Goal: Task Accomplishment & Management: Manage account settings

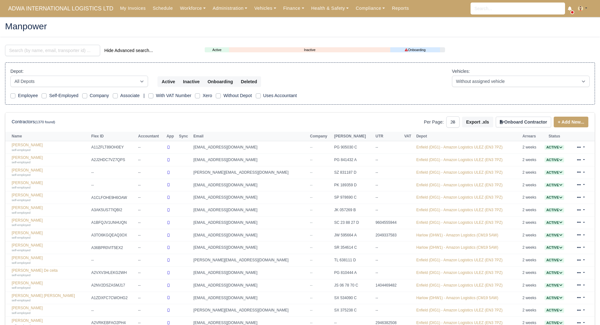
select select "25"
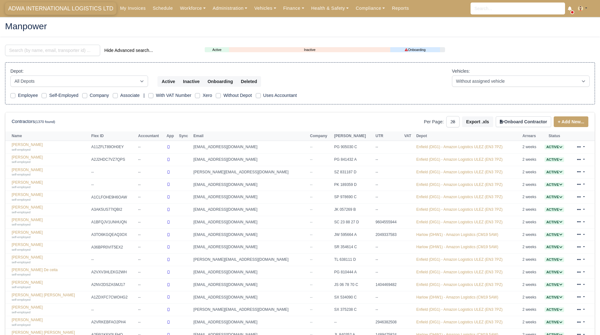
click at [89, 9] on span "ADWA INTERNATIONAL LOGISTICS LTD" at bounding box center [61, 8] width 112 height 13
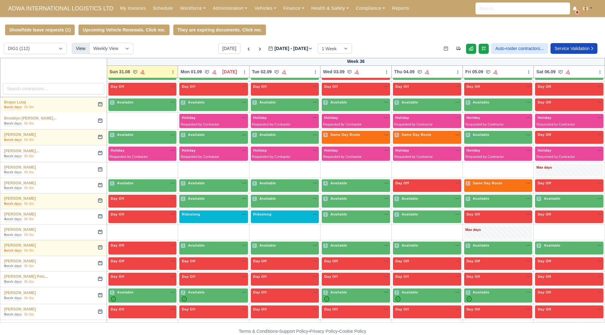
scroll to position [211, 0]
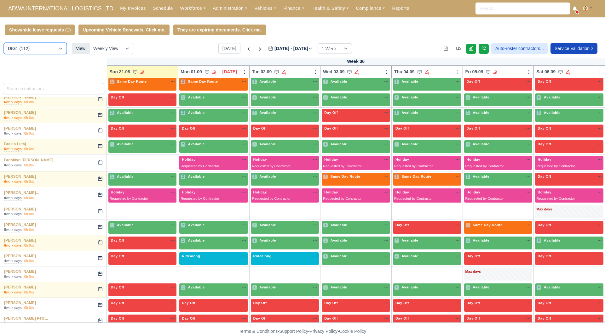
click at [48, 51] on select "DIG1 (112) DHW1 (56)" at bounding box center [35, 48] width 63 height 11
select select "2"
click at [4, 44] on select "DIG1 (112) DHW1 (56)" at bounding box center [35, 48] width 63 height 11
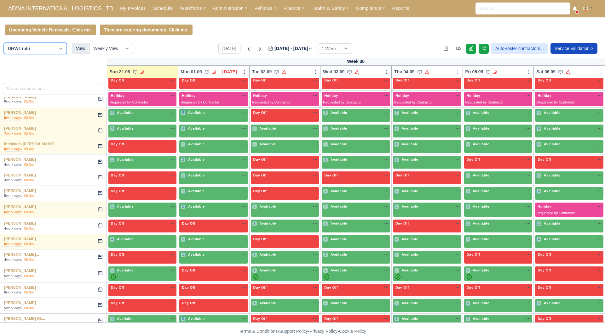
scroll to position [506, 0]
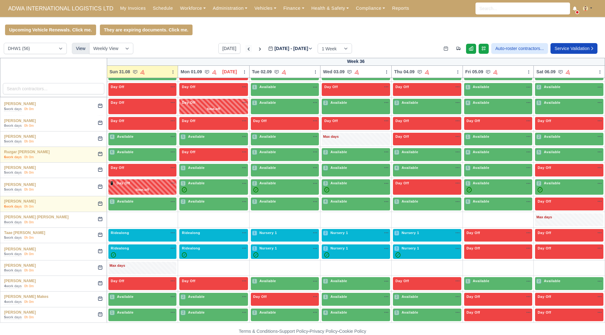
click at [248, 50] on icon at bounding box center [249, 49] width 2 height 3
type input "2025-08-24"
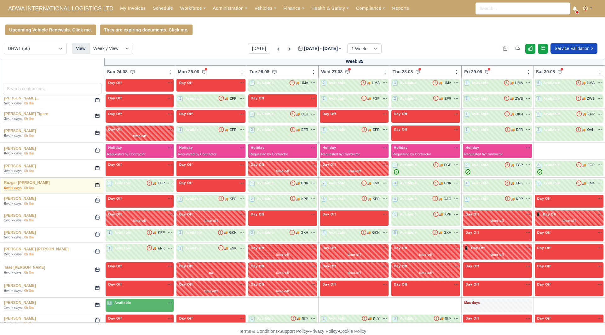
scroll to position [547, 0]
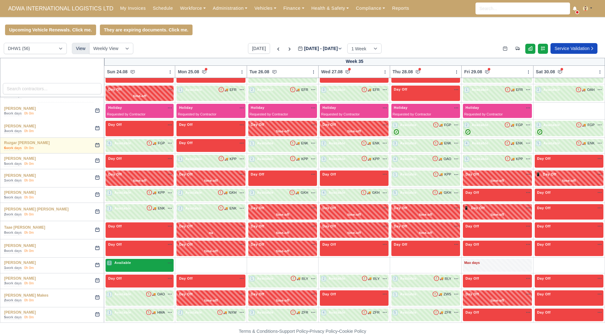
click at [155, 265] on div "2 Available na" at bounding box center [140, 262] width 66 height 5
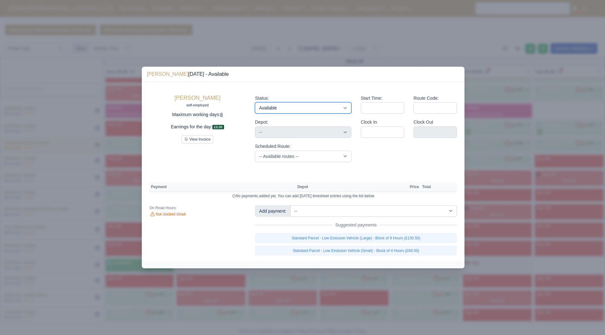
click at [308, 111] on select "Available Day Off Stand By Holiday Other Depot In Office OSM Ridealong Nursery …" at bounding box center [303, 107] width 96 height 11
select select "Day Off"
click at [255, 102] on select "Available Day Off Stand By Holiday Other Depot In Office OSM Ridealong Nursery …" at bounding box center [303, 107] width 96 height 11
select select
select select "na"
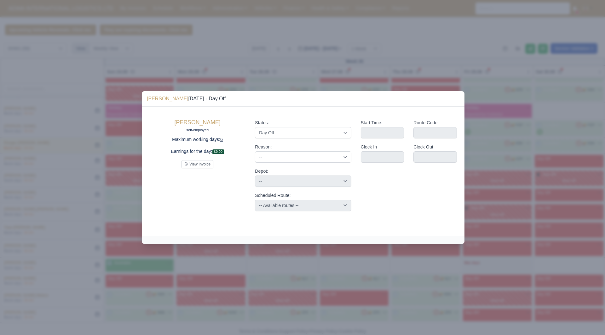
click at [238, 268] on div at bounding box center [302, 167] width 605 height 335
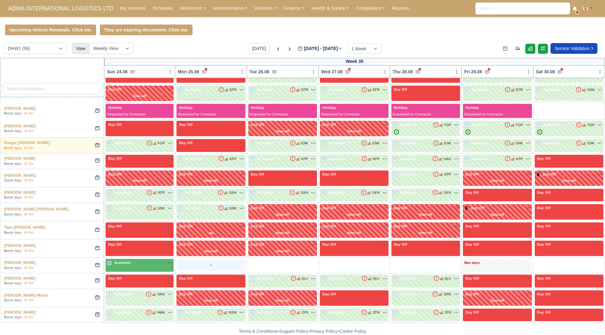
click at [217, 267] on div "+" at bounding box center [211, 265] width 66 height 10
select select "Unasigned"
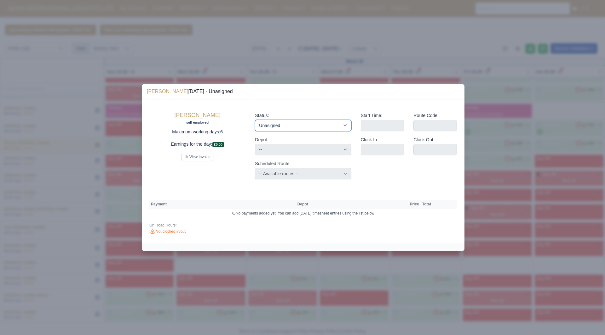
click at [323, 123] on select "Available Day Off Stand By Holiday Other Depot In Office OSM Ridealong Nursery …" at bounding box center [303, 125] width 96 height 11
select select "Available"
click at [255, 120] on select "Available Day Off Stand By Holiday Other Depot In Office OSM Ridealong Nursery …" at bounding box center [303, 125] width 96 height 11
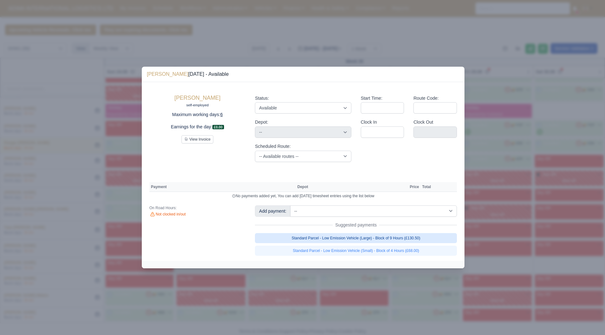
click at [405, 239] on link "Standard Parcel - Low Emission Vehicle (Large) - Block of 9 Hours (£130.50)" at bounding box center [356, 238] width 202 height 10
select select "2"
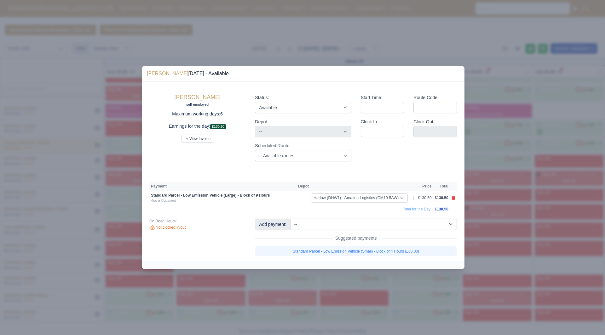
click at [467, 256] on div at bounding box center [302, 167] width 605 height 335
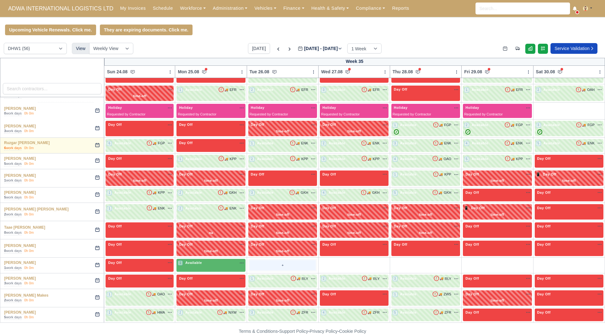
click at [260, 262] on div "+" at bounding box center [282, 265] width 66 height 10
select select "Unasigned"
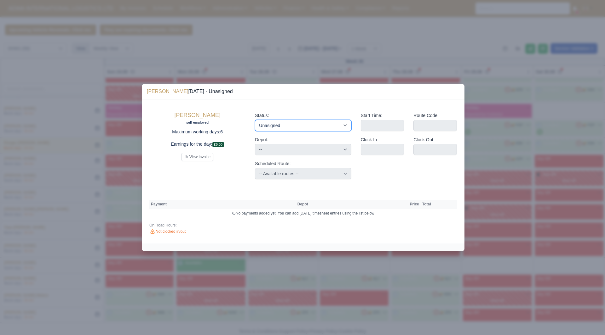
click at [325, 130] on select "Available Day Off Stand By Holiday Other Depot In Office OSM Ridealong Nursery …" at bounding box center [303, 125] width 96 height 11
select select "Available"
click at [255, 120] on select "Available Day Off Stand By Holiday Other Depot In Office OSM Ridealong Nursery …" at bounding box center [303, 125] width 96 height 11
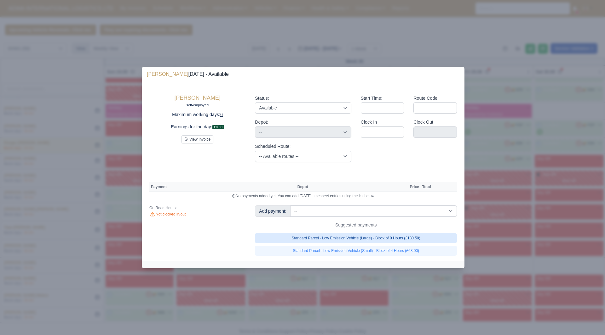
click at [425, 242] on link "Standard Parcel - Low Emission Vehicle (Large) - Block of 9 Hours (£130.50)" at bounding box center [356, 238] width 202 height 10
select select "2"
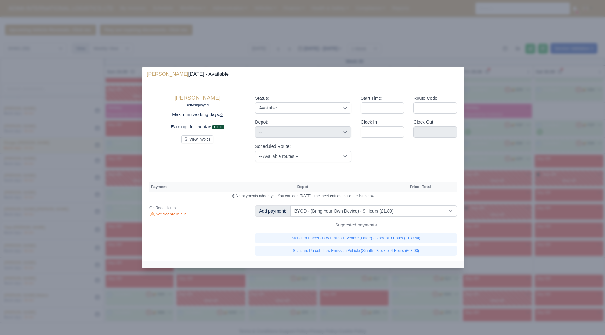
select select "2"
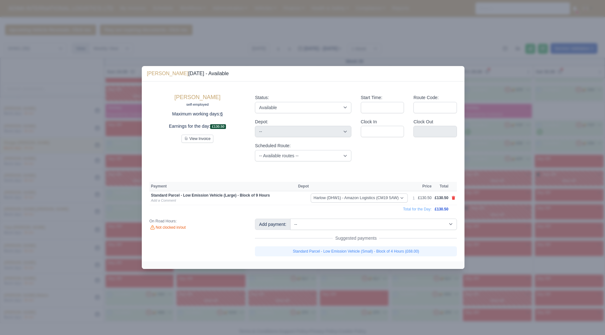
click at [495, 259] on div at bounding box center [302, 167] width 605 height 335
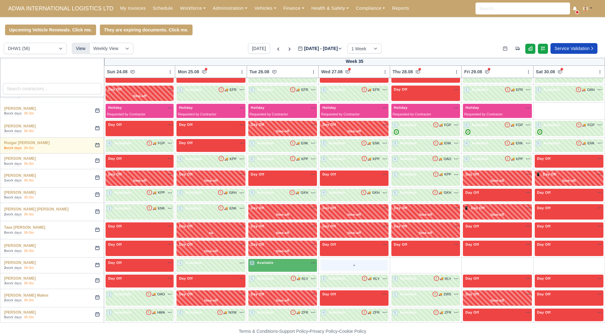
click at [337, 269] on div "+" at bounding box center [354, 265] width 66 height 10
select select "Unasigned"
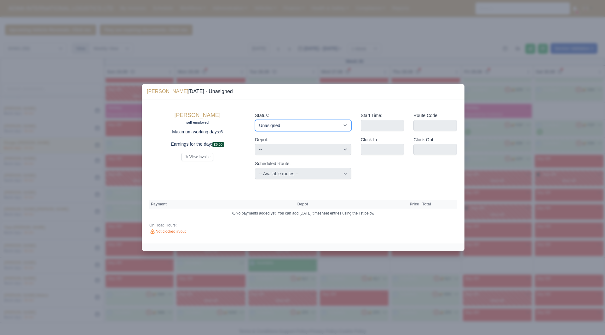
click at [322, 127] on select "Available Day Off Stand By Holiday Other Depot In Office OSM Ridealong Nursery …" at bounding box center [303, 125] width 96 height 11
select select "Available"
click at [255, 120] on select "Available Day Off Stand By Holiday Other Depot In Office OSM Ridealong Nursery …" at bounding box center [303, 125] width 96 height 11
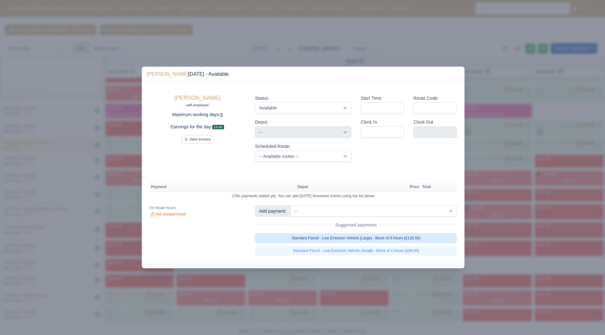
click at [405, 237] on link "Standard Parcel - Low Emission Vehicle (Large) - Block of 9 Hours (£130.50)" at bounding box center [356, 238] width 202 height 10
select select "2"
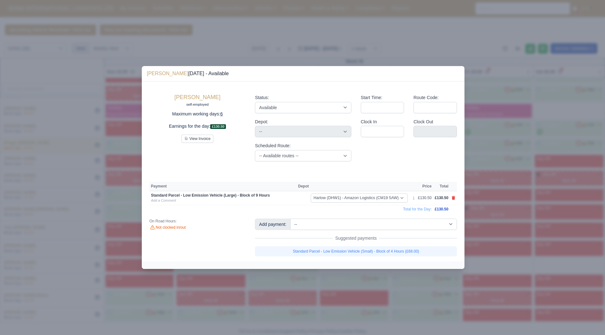
click at [484, 259] on div at bounding box center [302, 167] width 605 height 335
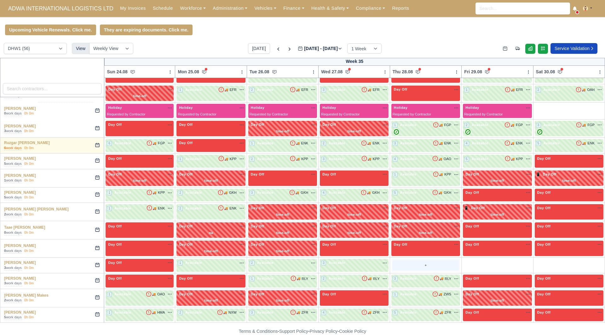
click at [404, 267] on div "+" at bounding box center [425, 265] width 66 height 10
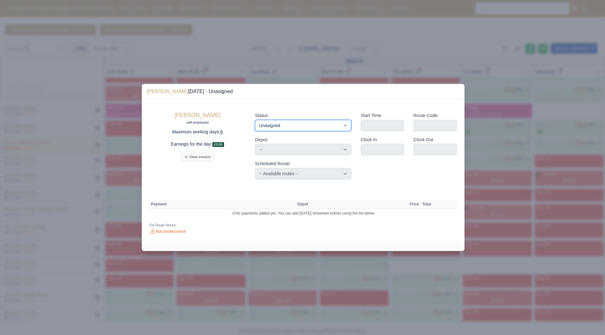
click at [305, 120] on select "Available Day Off Stand By Holiday Other Depot In Office OSM Ridealong Nursery …" at bounding box center [303, 125] width 96 height 11
select select "Available"
click at [255, 120] on select "Available Day Off Stand By Holiday Other Depot In Office OSM Ridealong Nursery …" at bounding box center [303, 125] width 96 height 11
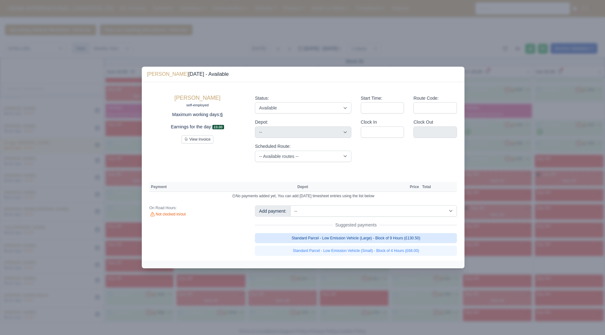
click at [400, 234] on link "Standard Parcel - Low Emission Vehicle (Large) - Block of 9 Hours (£130.50)" at bounding box center [356, 238] width 202 height 10
select select "2"
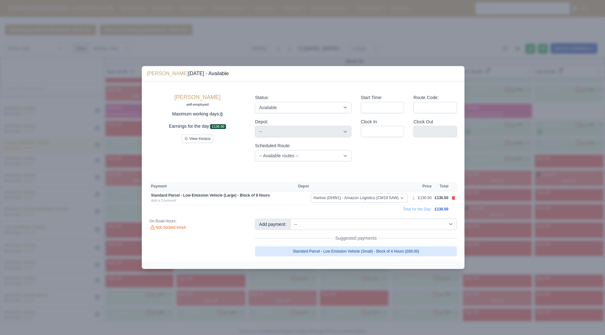
click at [419, 252] on link "Standard Parcel - Low Emission Vehicle (Small) - Block of 4 Hours (£68.00)" at bounding box center [356, 252] width 202 height 10
select select "2"
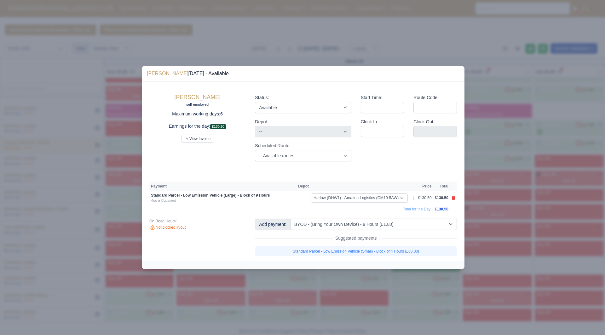
select select "2"
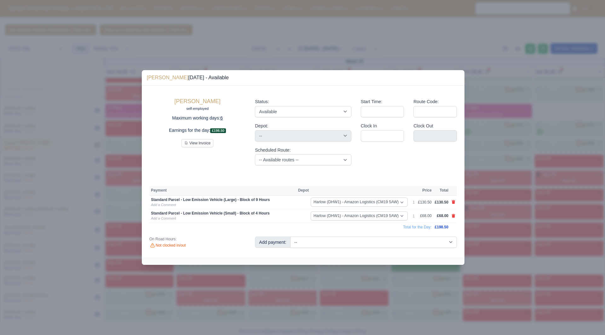
click at [486, 251] on div at bounding box center [302, 167] width 605 height 335
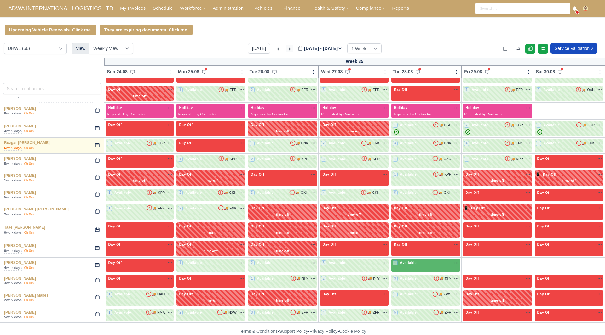
click at [286, 52] on icon at bounding box center [289, 49] width 6 height 6
click at [289, 49] on icon at bounding box center [290, 49] width 2 height 3
type input "2025-08-31"
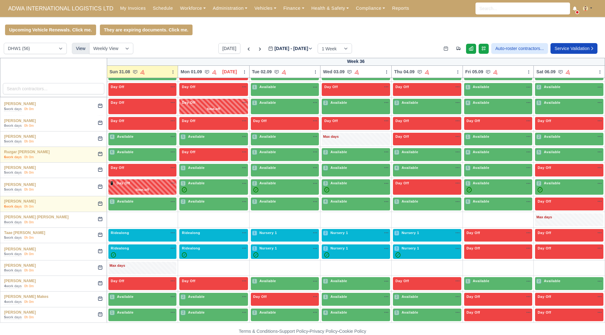
type input "2025-09-07"
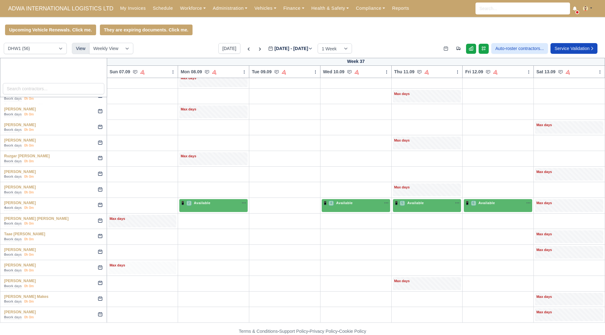
scroll to position [497, 0]
click at [245, 47] on icon at bounding box center [248, 49] width 6 height 6
type input "2025-08-31"
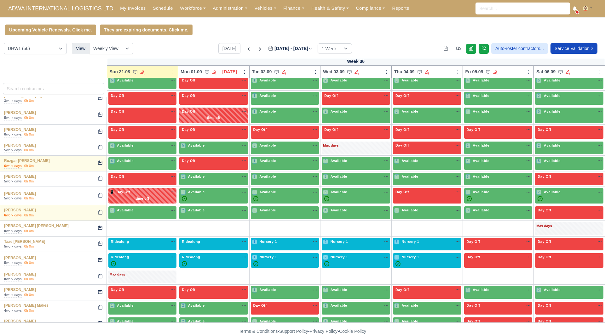
scroll to position [506, 0]
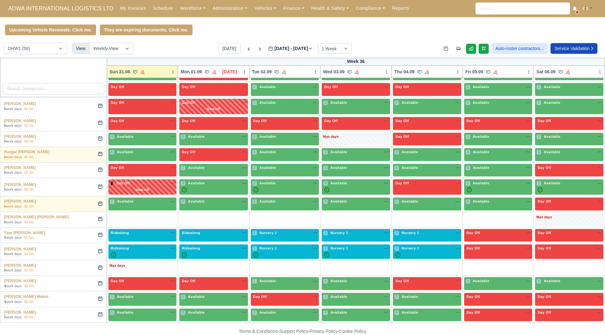
click at [144, 271] on div "Max days" at bounding box center [142, 268] width 68 height 13
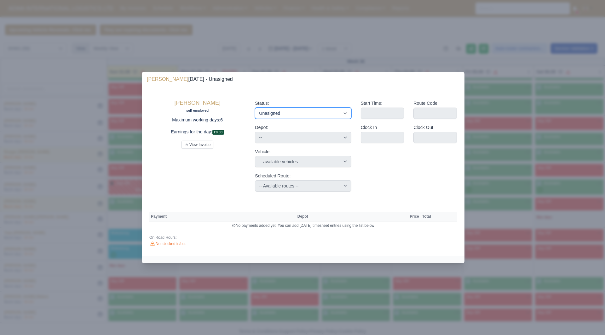
click at [282, 112] on select "Available Day Off Stand By Holiday Other Depot In Office OSM Ridealong Nursery …" at bounding box center [303, 113] width 96 height 11
select select "Day Off"
click at [255, 108] on select "Available Day Off Stand By Holiday Other Depot In Office OSM Ridealong Nursery …" at bounding box center [303, 113] width 96 height 11
select select "na"
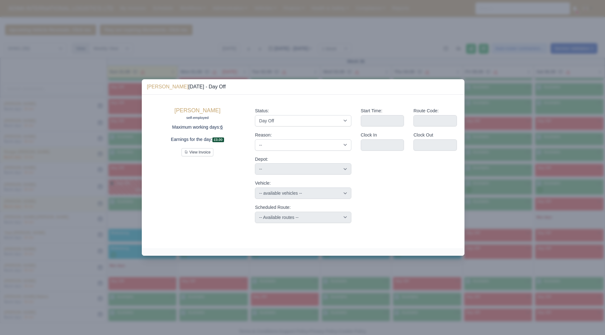
click at [532, 184] on div at bounding box center [302, 167] width 605 height 335
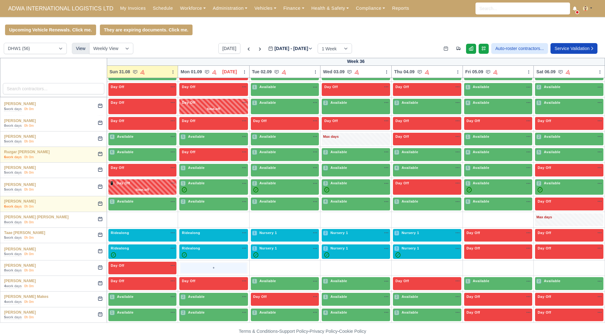
click at [209, 267] on div "+" at bounding box center [213, 268] width 66 height 10
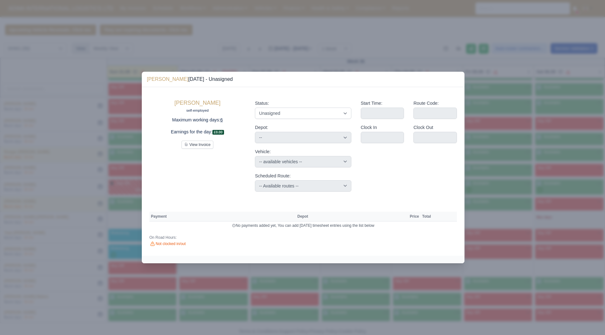
click at [289, 120] on div "Status: Available Day Off Stand By Holiday Other Depot In Office OSM Ridealong …" at bounding box center [303, 146] width 106 height 102
click at [301, 108] on select "Available Day Off Stand By Holiday Other Depot In Office OSM Ridealong Nursery …" at bounding box center [303, 113] width 96 height 11
select select "Available"
click at [255, 108] on select "Available Day Off Stand By Holiday Other Depot In Office OSM Ridealong Nursery …" at bounding box center [303, 113] width 96 height 11
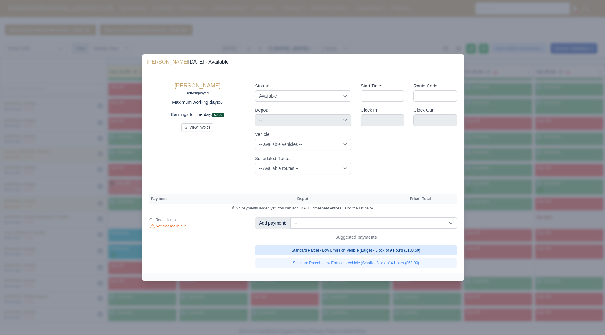
click at [411, 249] on link "Standard Parcel - Low Emission Vehicle (Large) - Block of 9 Hours (£130.50)" at bounding box center [356, 251] width 202 height 10
select select "2"
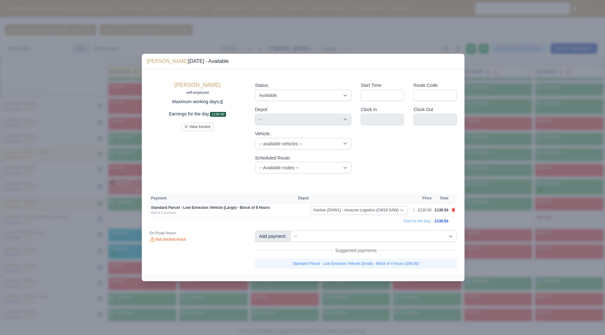
click at [505, 256] on div at bounding box center [302, 167] width 605 height 335
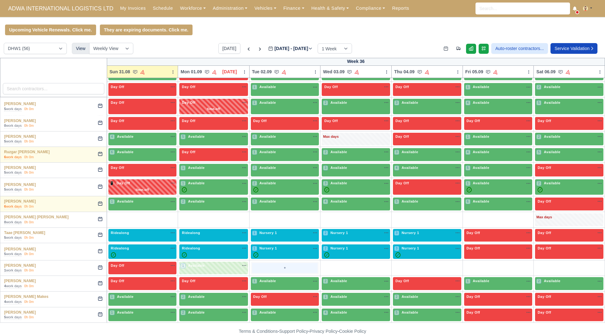
click at [260, 270] on div "+" at bounding box center [285, 268] width 66 height 10
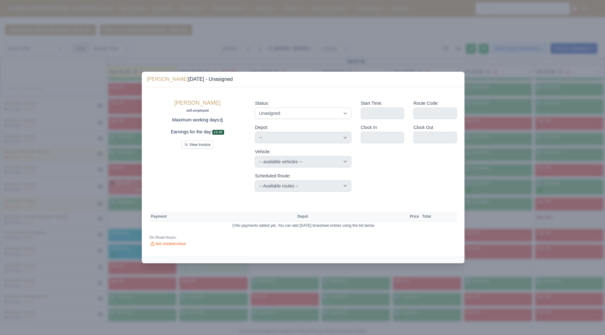
click at [322, 121] on div "Status: Available Day Off Stand By Holiday Other Depot In Office OSM Ridealong …" at bounding box center [303, 146] width 106 height 102
click at [324, 116] on select "Available Day Off Stand By Holiday Other Depot In Office OSM Ridealong Nursery …" at bounding box center [303, 113] width 96 height 11
select select "Available"
click at [255, 108] on select "Available Day Off Stand By Holiday Other Depot In Office OSM Ridealong Nursery …" at bounding box center [303, 113] width 96 height 11
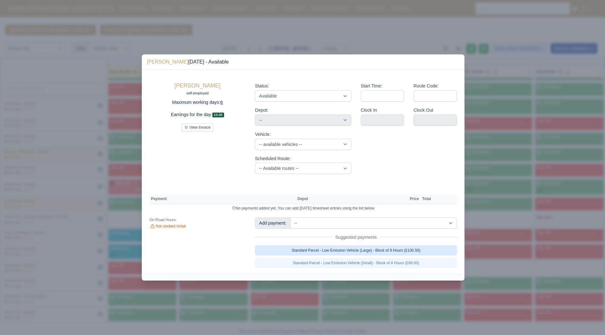
click at [374, 251] on link "Standard Parcel - Low Emission Vehicle (Large) - Block of 9 Hours (£130.50)" at bounding box center [356, 251] width 202 height 10
select select "2"
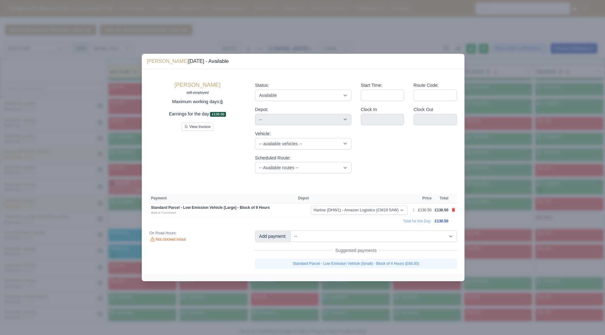
click at [494, 250] on div at bounding box center [302, 167] width 605 height 335
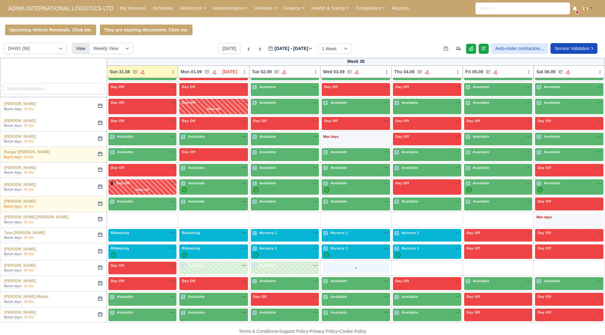
click at [334, 271] on div "+" at bounding box center [356, 268] width 66 height 10
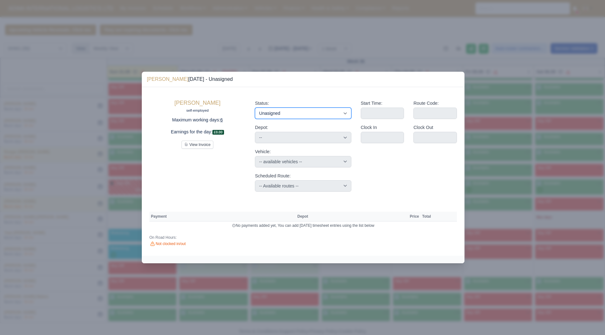
click at [326, 118] on select "Available Day Off Stand By Holiday Other Depot In Office OSM Ridealong Nursery …" at bounding box center [303, 113] width 96 height 11
select select "Available"
click at [255, 108] on select "Available Day Off Stand By Holiday Other Depot In Office OSM Ridealong Nursery …" at bounding box center [303, 113] width 96 height 11
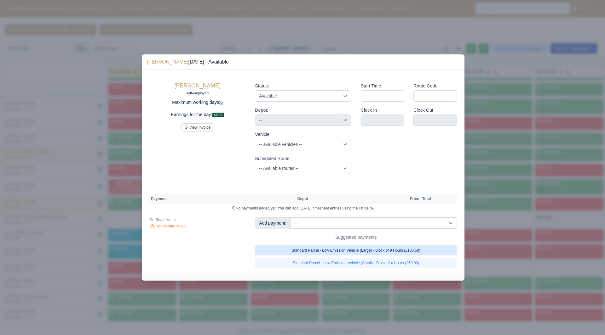
click at [404, 251] on link "Standard Parcel - Low Emission Vehicle (Large) - Block of 9 Hours (£130.50)" at bounding box center [356, 251] width 202 height 10
select select "2"
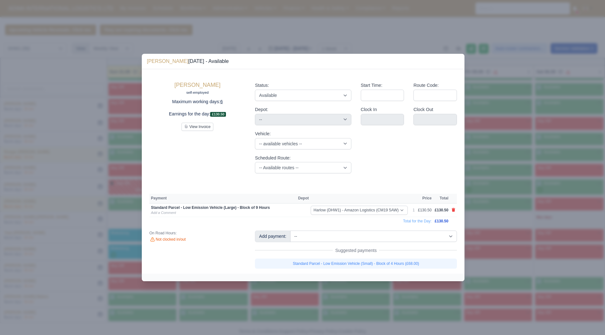
click at [527, 265] on div at bounding box center [302, 167] width 605 height 335
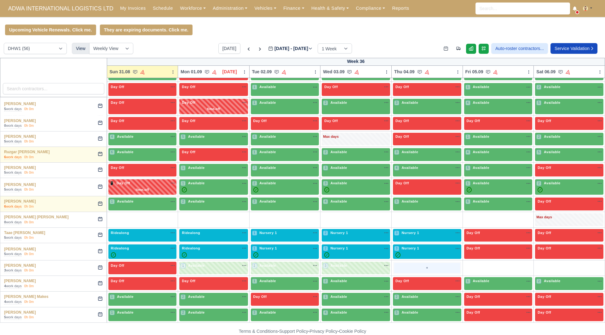
click at [404, 266] on div "+" at bounding box center [427, 268] width 66 height 10
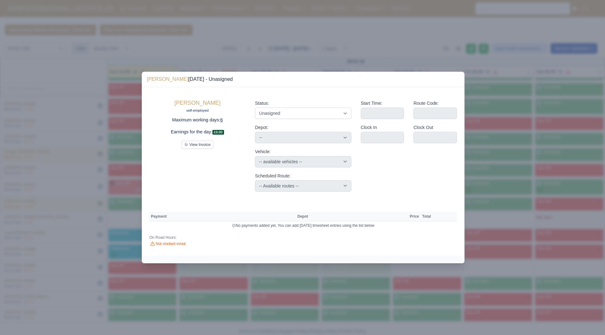
click at [310, 119] on div "Status: Available Day Off Stand By Holiday Other Depot In Office OSM Ridealong …" at bounding box center [303, 146] width 106 height 102
click at [311, 116] on select "Available Day Off Stand By Holiday Other Depot In Office OSM Ridealong Nursery …" at bounding box center [303, 113] width 96 height 11
select select "Available"
click at [255, 108] on select "Available Day Off Stand By Holiday Other Depot In Office OSM Ridealong Nursery …" at bounding box center [303, 113] width 96 height 11
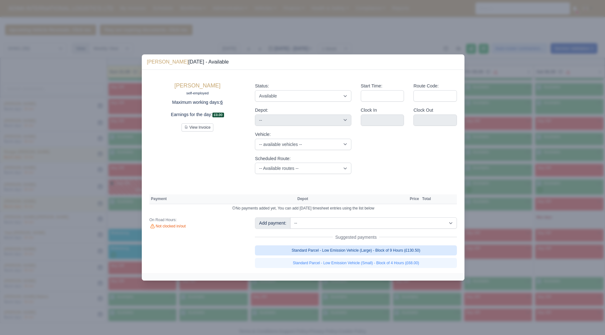
click at [404, 251] on link "Standard Parcel - Low Emission Vehicle (Large) - Block of 9 Hours (£130.50)" at bounding box center [356, 251] width 202 height 10
select select "2"
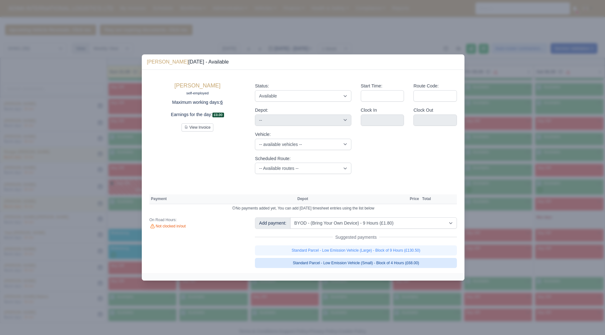
select select "2"
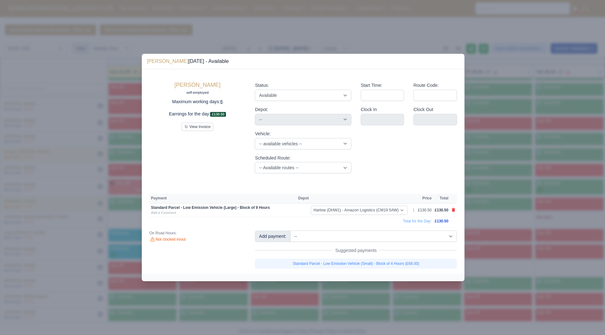
click at [408, 261] on link "Standard Parcel - Low Emission Vehicle (Small) - Block of 4 Hours (£68.00)" at bounding box center [356, 264] width 202 height 10
select select "2"
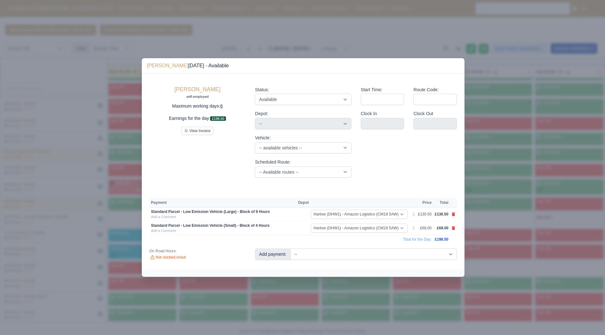
click at [517, 245] on div at bounding box center [302, 167] width 605 height 335
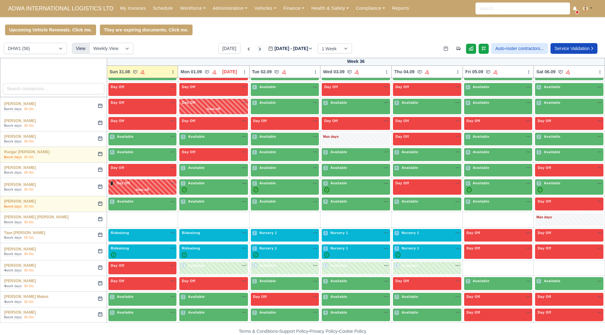
click at [257, 52] on icon at bounding box center [260, 49] width 6 height 6
type input "2025-09-07"
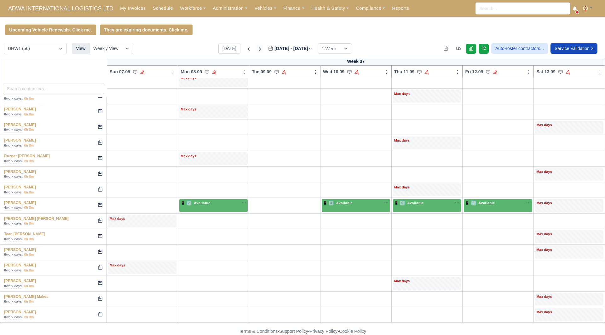
scroll to position [497, 0]
click at [124, 265] on div "Max days" at bounding box center [143, 266] width 66 height 6
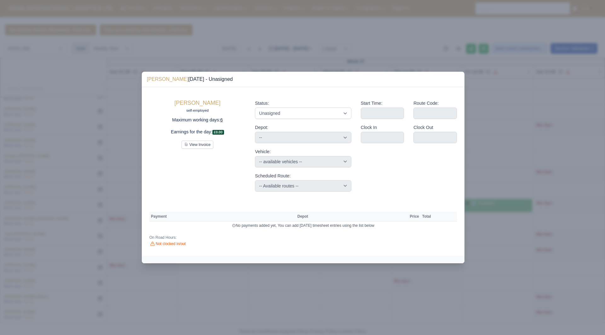
click at [282, 106] on div "Status: Available Day Off Stand By Holiday Other Depot In Office OSM Ridealong …" at bounding box center [303, 109] width 96 height 19
click at [282, 108] on select "Available Day Off Stand By Holiday Other Depot In Office OSM Ridealong Nursery …" at bounding box center [303, 113] width 96 height 11
select select "Day Off"
click at [255, 108] on select "Available Day Off Stand By Holiday Other Depot In Office OSM Ridealong Nursery …" at bounding box center [303, 113] width 96 height 11
select select "na"
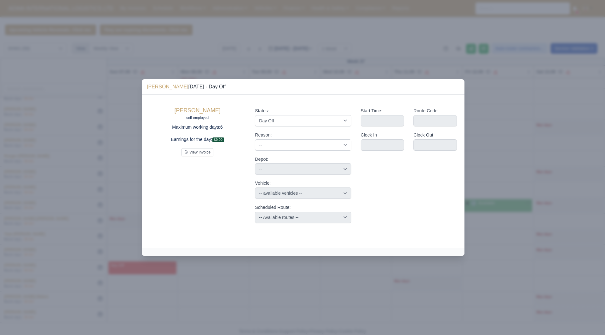
click at [422, 272] on div at bounding box center [302, 167] width 605 height 335
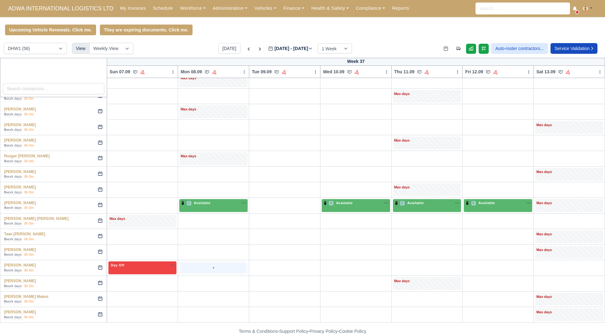
click at [203, 272] on div "+" at bounding box center [213, 268] width 66 height 10
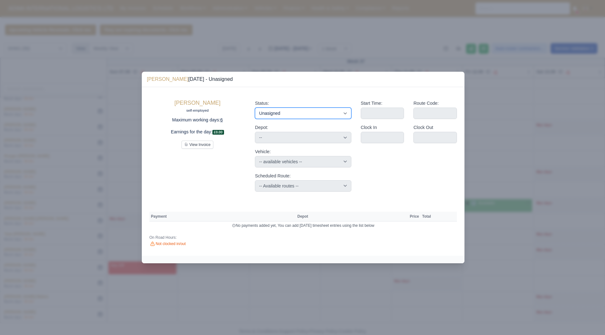
click at [268, 117] on select "Available Day Off Stand By Holiday Other Depot In Office OSM Ridealong Nursery …" at bounding box center [303, 113] width 96 height 11
select select "Available"
click at [255, 108] on select "Available Day Off Stand By Holiday Other Depot In Office OSM Ridealong Nursery …" at bounding box center [303, 113] width 96 height 11
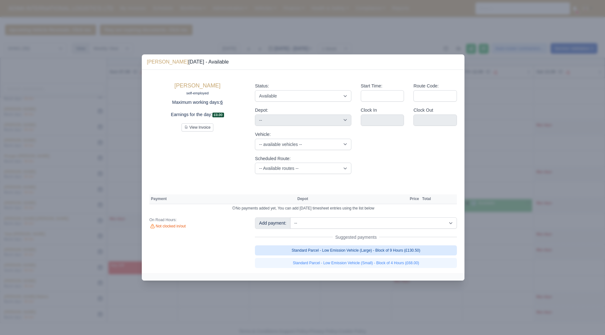
click at [371, 251] on link "Standard Parcel - Low Emission Vehicle (Large) - Block of 9 Hours (£130.50)" at bounding box center [356, 251] width 202 height 10
select select "2"
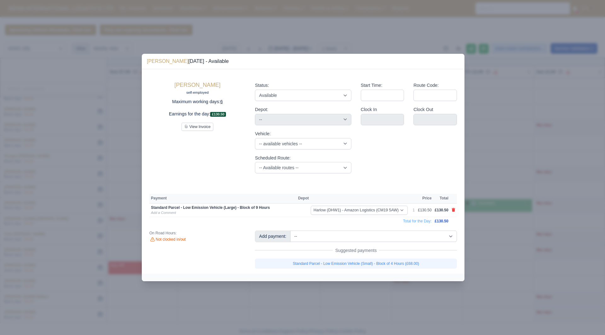
click at [500, 257] on div at bounding box center [302, 167] width 605 height 335
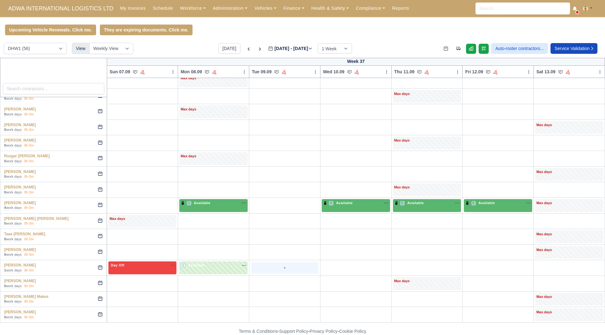
click at [269, 272] on div "+" at bounding box center [285, 268] width 66 height 10
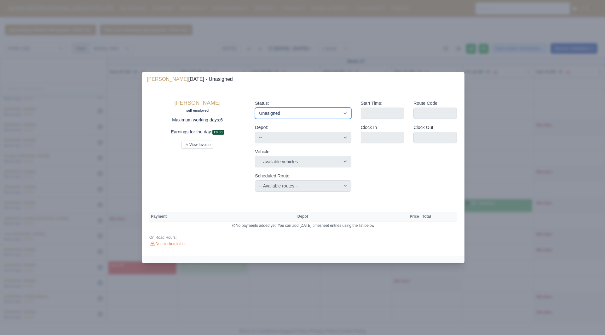
click at [320, 110] on select "Available Day Off Stand By Holiday Other Depot In Office OSM Ridealong Nursery …" at bounding box center [303, 113] width 96 height 11
select select "Available"
click at [255, 108] on select "Available Day Off Stand By Holiday Other Depot In Office OSM Ridealong Nursery …" at bounding box center [303, 113] width 96 height 11
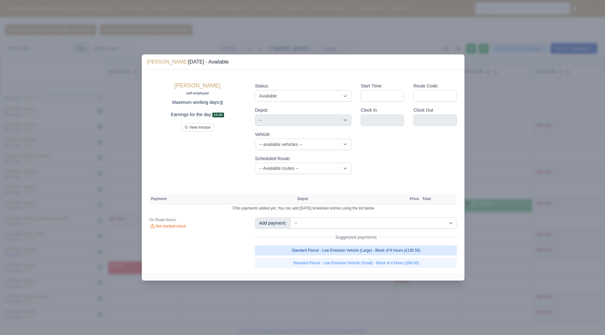
click at [394, 249] on link "Standard Parcel - Low Emission Vehicle (Large) - Block of 9 Hours (£130.50)" at bounding box center [356, 251] width 202 height 10
select select "2"
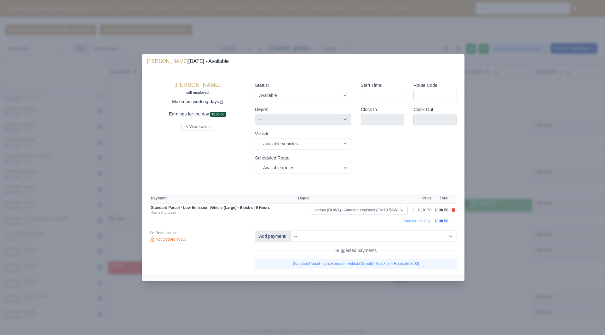
click at [518, 270] on div at bounding box center [302, 167] width 605 height 335
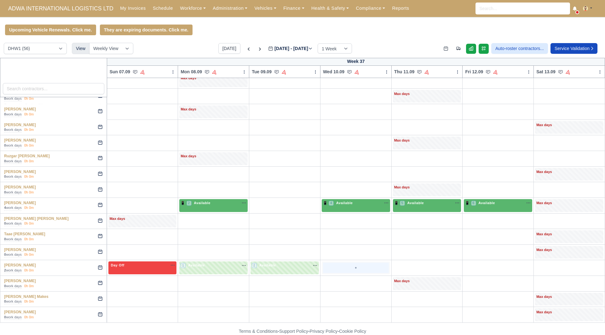
click at [325, 264] on div "+" at bounding box center [356, 268] width 66 height 10
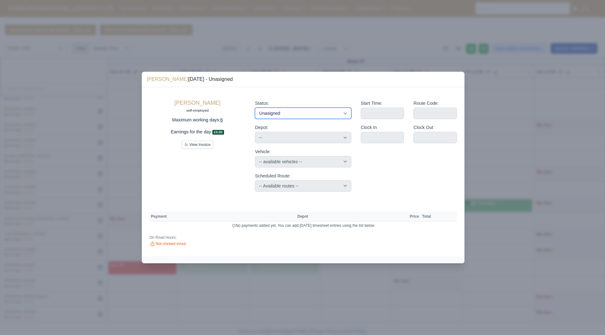
click at [300, 114] on select "Available Day Off Stand By Holiday Other Depot In Office OSM Ridealong Nursery …" at bounding box center [303, 113] width 96 height 11
select select "Available"
click at [255, 108] on select "Available Day Off Stand By Holiday Other Depot In Office OSM Ridealong Nursery …" at bounding box center [303, 113] width 96 height 11
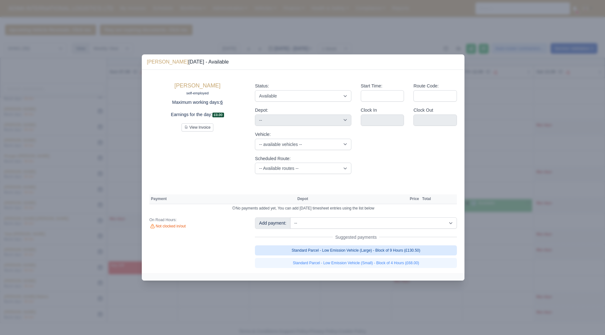
click at [389, 248] on link "Standard Parcel - Low Emission Vehicle (Large) - Block of 9 Hours (£130.50)" at bounding box center [356, 251] width 202 height 10
select select "2"
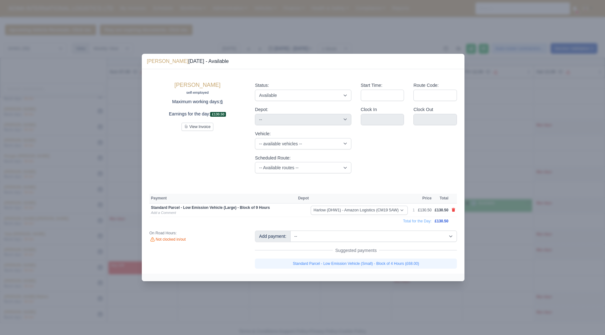
click at [500, 280] on div at bounding box center [302, 167] width 605 height 335
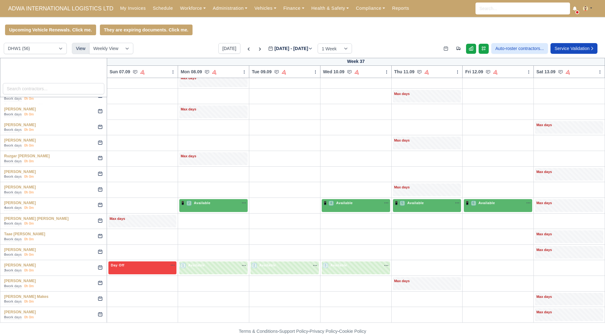
click at [406, 276] on td "Max days" at bounding box center [426, 284] width 71 height 16
click at [407, 269] on div "+" at bounding box center [427, 268] width 66 height 10
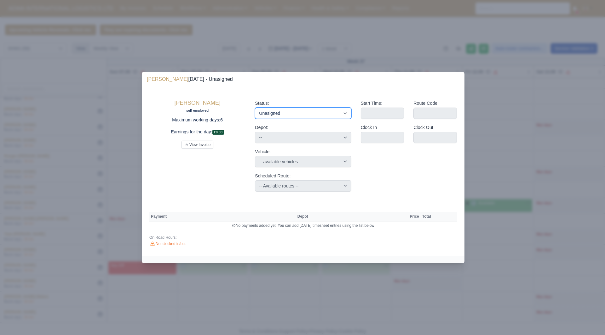
click at [332, 116] on select "Available Day Off Stand By Holiday Other Depot In Office OSM Ridealong Nursery …" at bounding box center [303, 113] width 96 height 11
select select "Available"
click at [255, 108] on select "Available Day Off Stand By Holiday Other Depot In Office OSM Ridealong Nursery …" at bounding box center [303, 113] width 96 height 11
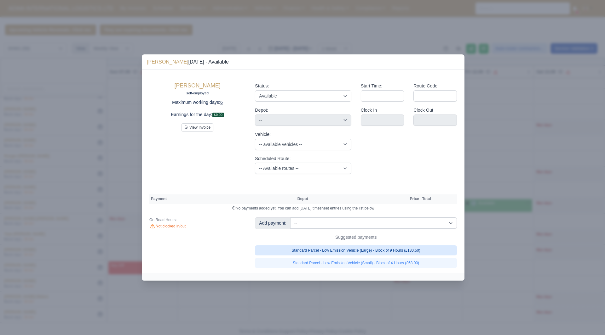
click at [404, 249] on link "Standard Parcel - Low Emission Vehicle (Large) - Block of 9 Hours (£130.50)" at bounding box center [356, 251] width 202 height 10
select select "2"
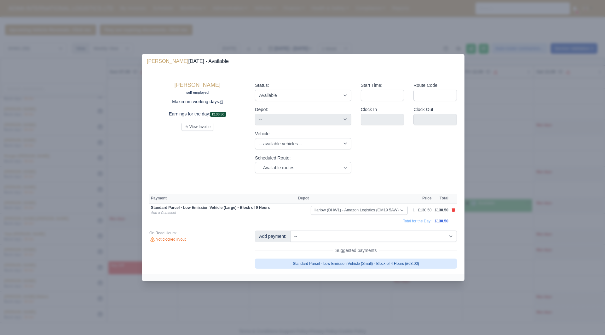
click at [430, 267] on link "Standard Parcel - Low Emission Vehicle (Small) - Block of 4 Hours (£68.00)" at bounding box center [356, 264] width 202 height 10
select select "2"
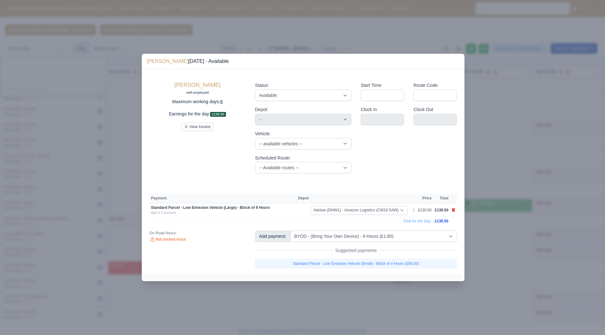
select select "2"
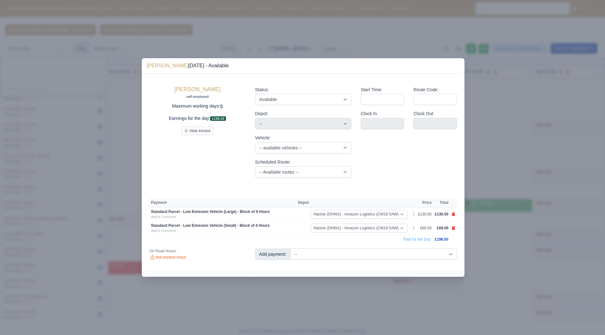
click at [496, 260] on div at bounding box center [302, 167] width 605 height 335
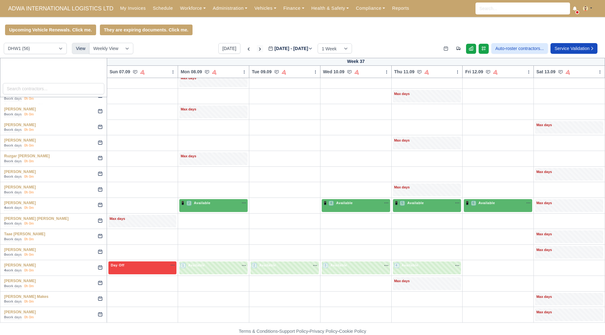
click at [257, 49] on icon at bounding box center [260, 49] width 6 height 6
type input "2025-09-14"
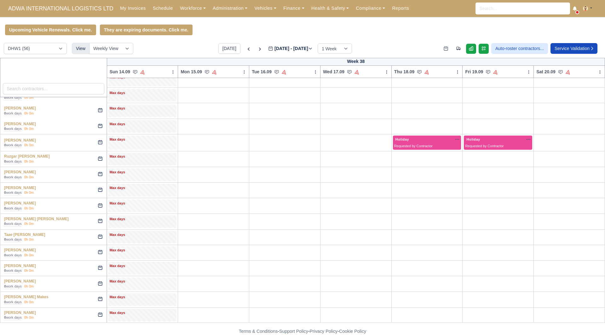
scroll to position [498, 0]
click at [154, 273] on div "Max days" at bounding box center [142, 268] width 68 height 13
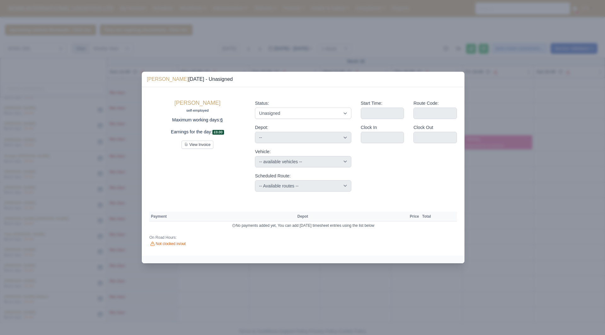
click at [266, 107] on label "Status:" at bounding box center [262, 103] width 14 height 7
click at [266, 108] on select "Available Day Off Stand By Holiday Other Depot In Office OSM Ridealong Nursery …" at bounding box center [303, 113] width 96 height 11
click at [268, 110] on select "Available Day Off Stand By Holiday Other Depot In Office OSM Ridealong Nursery …" at bounding box center [303, 113] width 96 height 11
click at [255, 108] on select "Available Day Off Stand By Holiday Other Depot In Office OSM Ridealong Nursery …" at bounding box center [303, 113] width 96 height 11
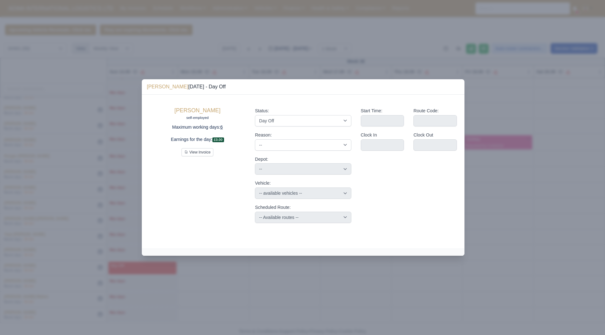
click at [451, 181] on div "Start Time: Route Code: Clock In Clock Out" at bounding box center [409, 165] width 106 height 126
click at [484, 181] on div at bounding box center [302, 167] width 605 height 335
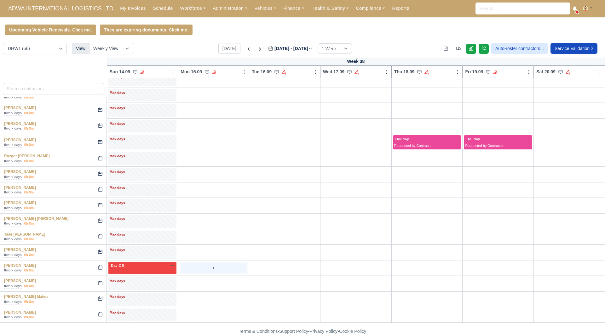
click at [186, 267] on div "+" at bounding box center [213, 268] width 66 height 10
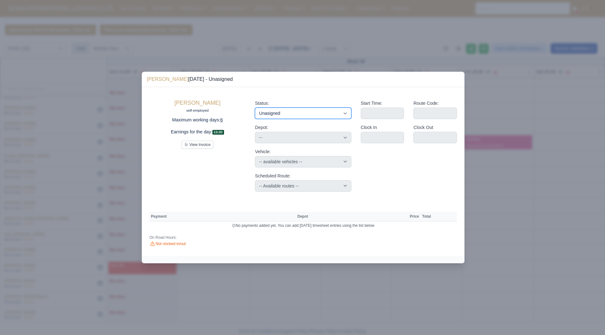
click at [292, 112] on select "Available Day Off Stand By Holiday Other Depot In Office OSM Ridealong Nursery …" at bounding box center [303, 113] width 96 height 11
click at [255, 108] on select "Available Day Off Stand By Holiday Other Depot In Office OSM Ridealong Nursery …" at bounding box center [303, 113] width 96 height 11
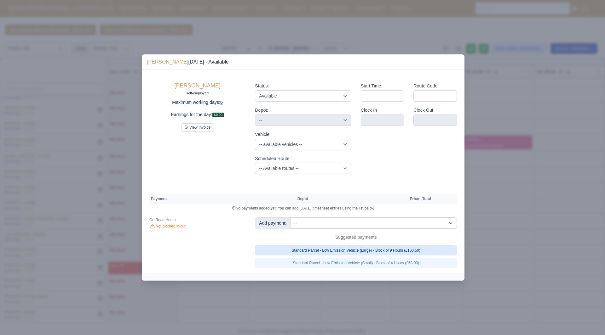
click at [399, 253] on link "Standard Parcel - Low Emission Vehicle (Large) - Block of 9 Hours (£130.50)" at bounding box center [356, 251] width 202 height 10
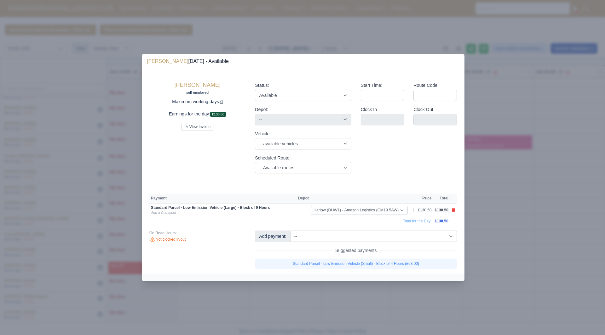
click at [500, 271] on div at bounding box center [302, 167] width 605 height 335
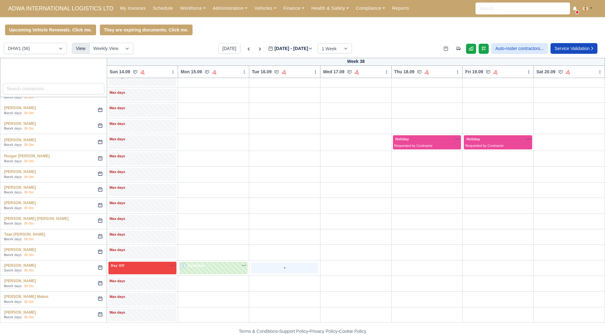
click at [262, 266] on div "+" at bounding box center [285, 268] width 66 height 10
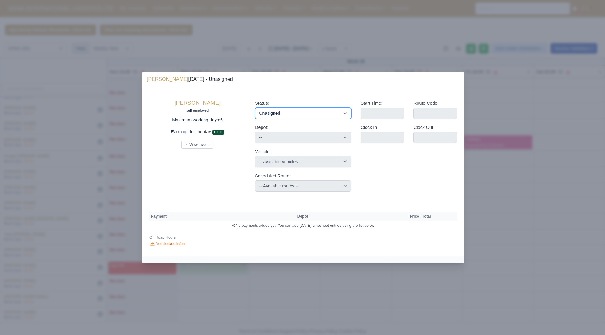
click at [308, 113] on select "Available Day Off Stand By Holiday Other Depot In Office OSM Ridealong Nursery …" at bounding box center [303, 113] width 96 height 11
click at [255, 108] on select "Available Day Off Stand By Holiday Other Depot In Office OSM Ridealong Nursery …" at bounding box center [303, 113] width 96 height 11
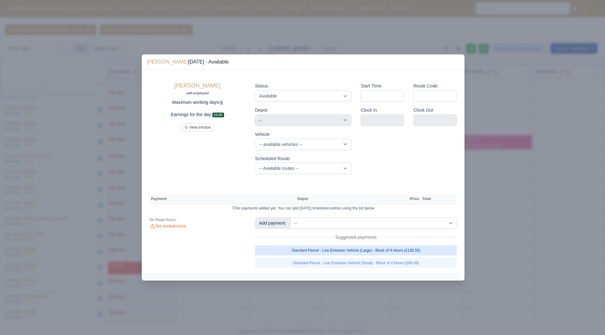
click at [405, 251] on link "Standard Parcel - Low Emission Vehicle (Large) - Block of 9 Hours (£130.50)" at bounding box center [356, 251] width 202 height 10
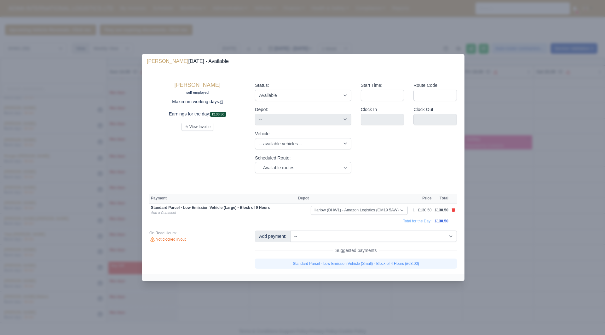
click at [492, 259] on div at bounding box center [302, 167] width 605 height 335
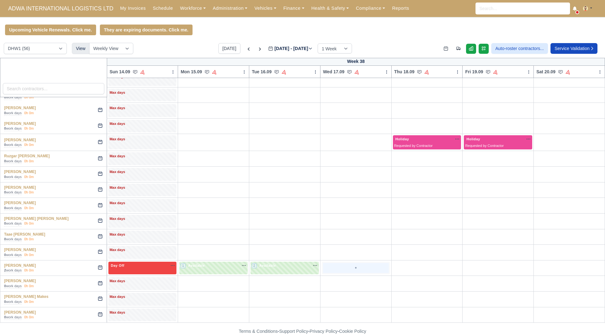
click at [340, 269] on div "+" at bounding box center [356, 268] width 66 height 10
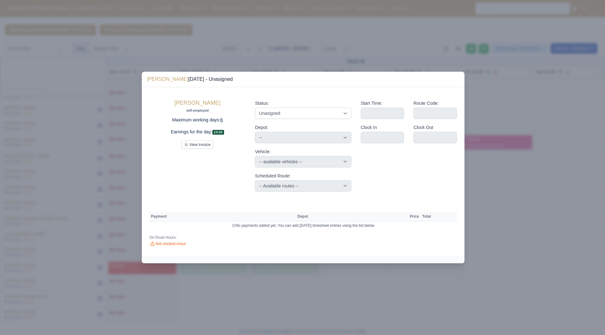
click at [334, 121] on div "Status: Available Day Off Stand By Holiday Other Depot In Office OSM Ridealong …" at bounding box center [303, 146] width 106 height 102
click at [333, 115] on select "Available Day Off Stand By Holiday Other Depot In Office OSM Ridealong Nursery …" at bounding box center [303, 113] width 96 height 11
click at [255, 108] on select "Available Day Off Stand By Holiday Other Depot In Office OSM Ridealong Nursery …" at bounding box center [303, 113] width 96 height 11
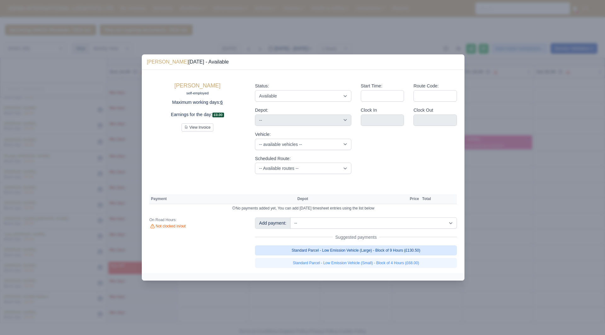
click at [396, 249] on link "Standard Parcel - Low Emission Vehicle (Large) - Block of 9 Hours (£130.50)" at bounding box center [356, 251] width 202 height 10
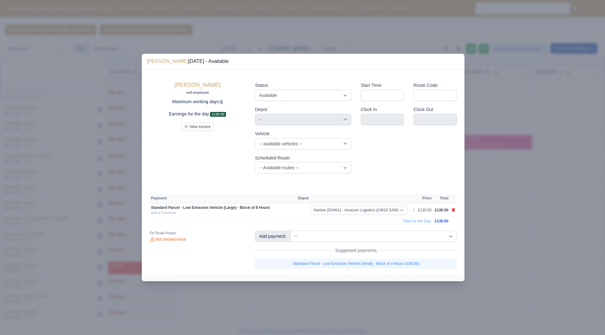
click at [502, 266] on div at bounding box center [302, 167] width 605 height 335
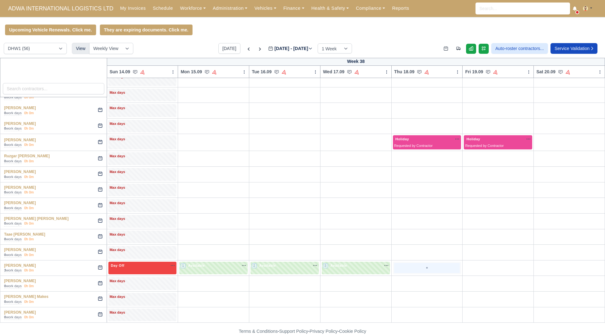
click at [397, 265] on div "+" at bounding box center [427, 268] width 66 height 10
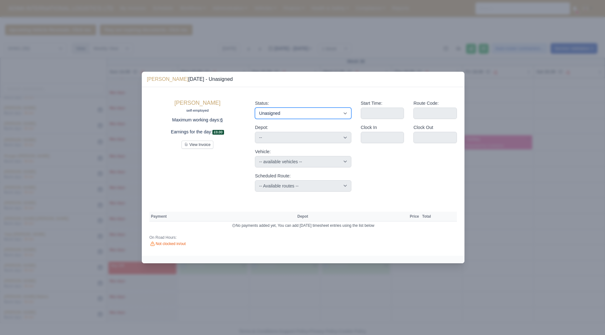
click at [316, 108] on select "Available Day Off Stand By Holiday Other Depot In Office OSM Ridealong Nursery …" at bounding box center [303, 113] width 96 height 11
click at [255, 108] on select "Available Day Off Stand By Holiday Other Depot In Office OSM Ridealong Nursery …" at bounding box center [303, 113] width 96 height 11
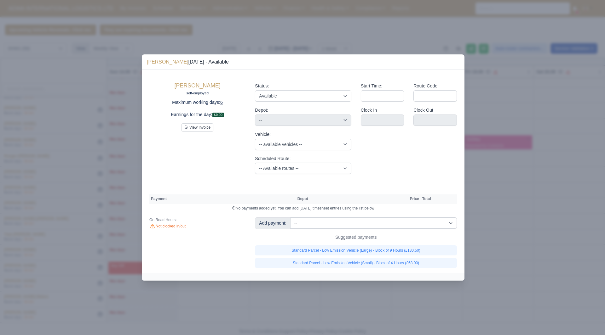
click at [387, 257] on div "Standard Parcel - Low Emission Vehicle (Large) - Block of 9 Hours (£130.50) Sta…" at bounding box center [356, 257] width 202 height 23
click at [392, 255] on link "Standard Parcel - Low Emission Vehicle (Large) - Block of 9 Hours (£130.50)" at bounding box center [356, 251] width 202 height 10
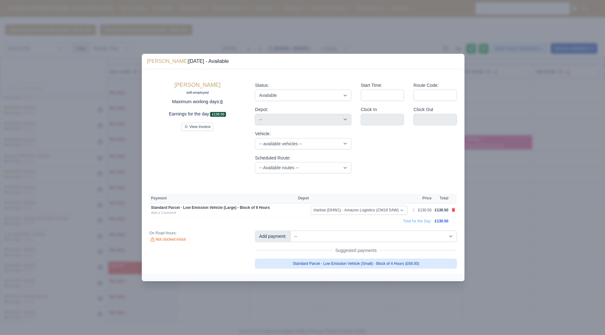
click at [401, 263] on link "Standard Parcel - Low Emission Vehicle (Small) - Block of 4 Hours (£68.00)" at bounding box center [356, 264] width 202 height 10
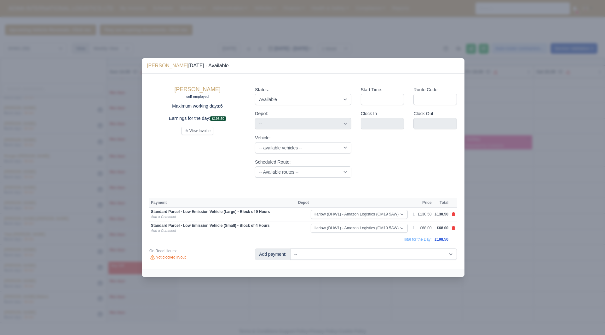
click at [529, 282] on div at bounding box center [302, 167] width 605 height 335
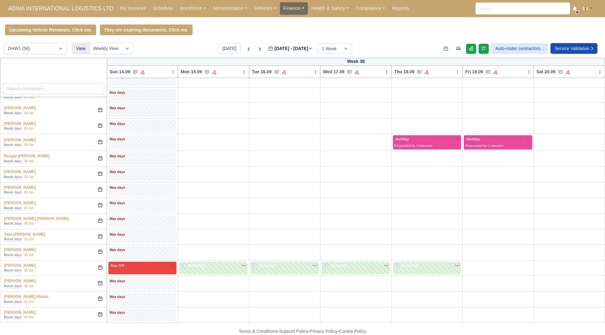
click at [290, 6] on link "Finance" at bounding box center [294, 8] width 28 height 12
click at [288, 19] on link "Invoices" at bounding box center [308, 22] width 51 height 13
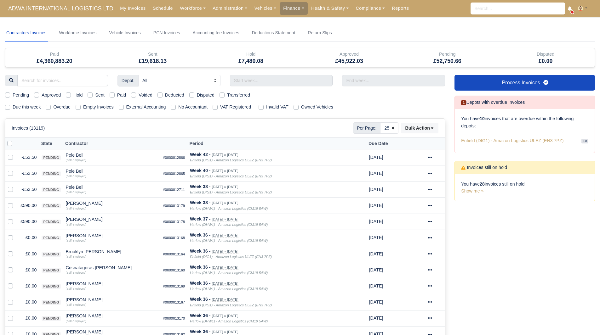
select select "25"
click at [315, 77] on input "text" at bounding box center [281, 80] width 103 height 11
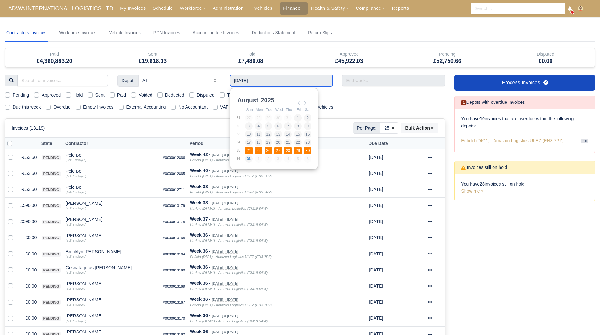
type input "24/08/2025 - 30/08/2025"
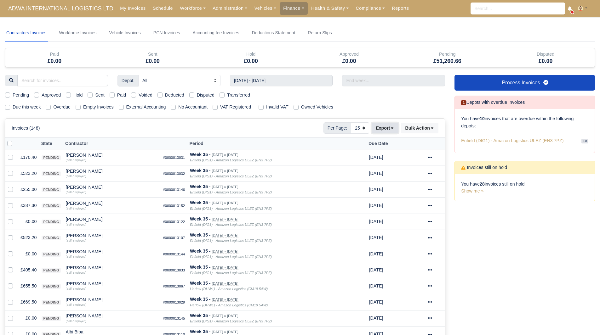
click at [384, 126] on button "Export" at bounding box center [385, 128] width 27 height 11
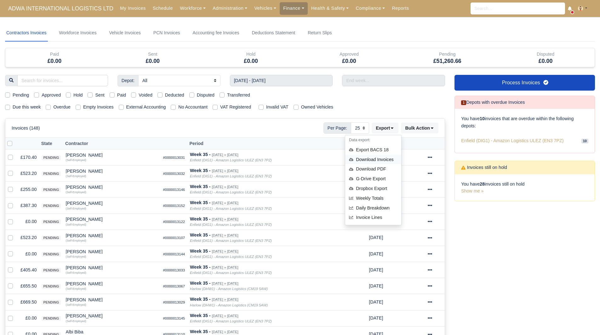
click at [378, 160] on div "Download Invoices" at bounding box center [373, 160] width 56 height 10
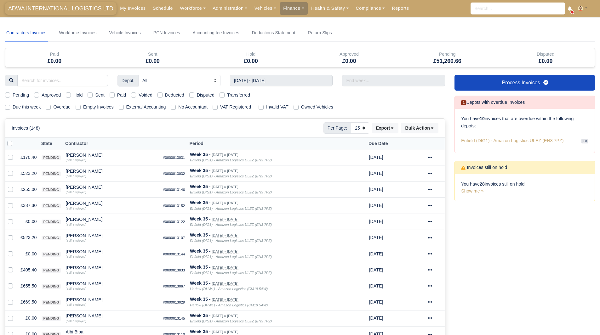
click at [85, 9] on span "ADWA INTERNATIONAL LOGISTICS LTD" at bounding box center [61, 8] width 112 height 13
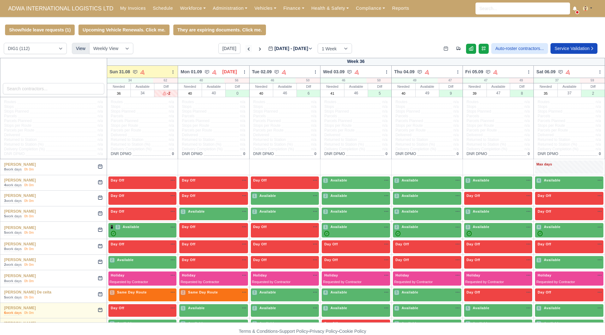
click at [245, 52] on icon at bounding box center [248, 49] width 6 height 6
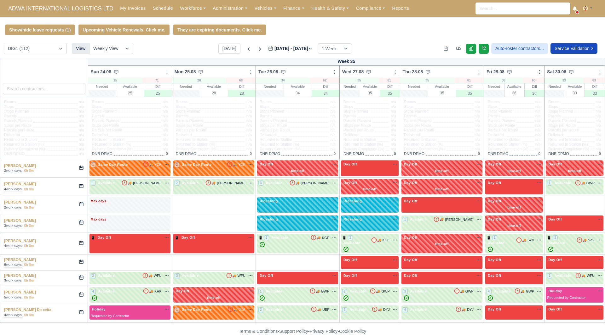
type input "2025-08-24"
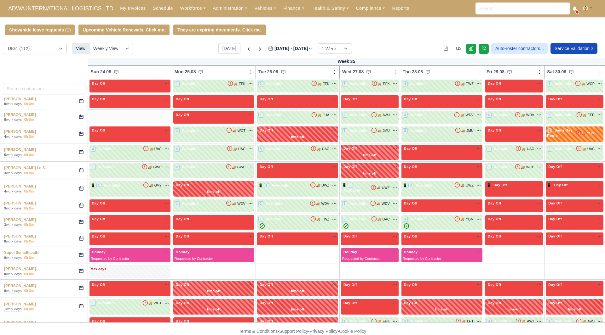
scroll to position [1460, 0]
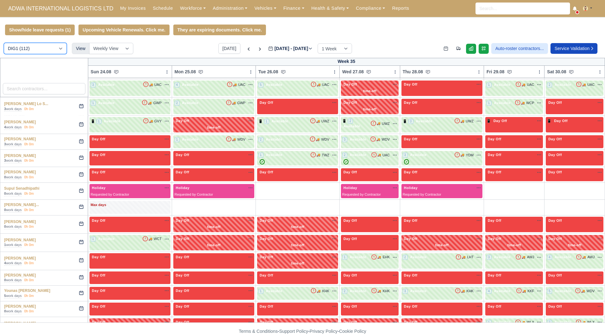
click at [42, 54] on select "DIG1 (112) DHW1 (56)" at bounding box center [35, 48] width 63 height 11
select select "2"
click at [4, 44] on select "DIG1 (112) DHW1 (56)" at bounding box center [35, 48] width 63 height 11
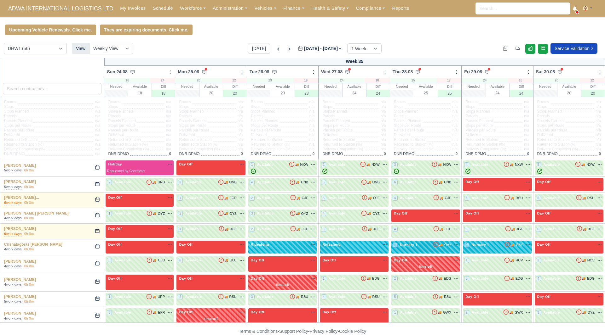
click at [187, 45] on div "DIG1 (112) DHW1 (56) View Weekly View Wave times Daily Roster Today Aug 24 - Au…" at bounding box center [302, 50] width 605 height 15
click at [184, 6] on link "Workforce" at bounding box center [192, 8] width 33 height 12
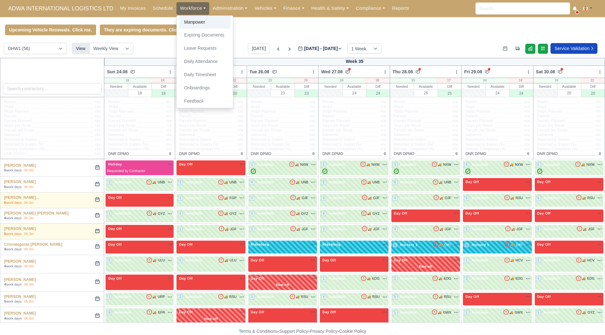
click at [190, 19] on link "Manpower" at bounding box center [204, 22] width 51 height 13
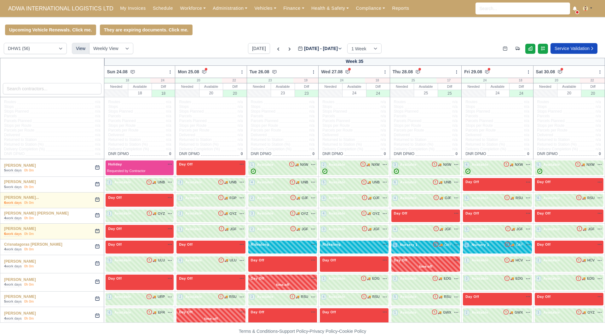
select select "2"
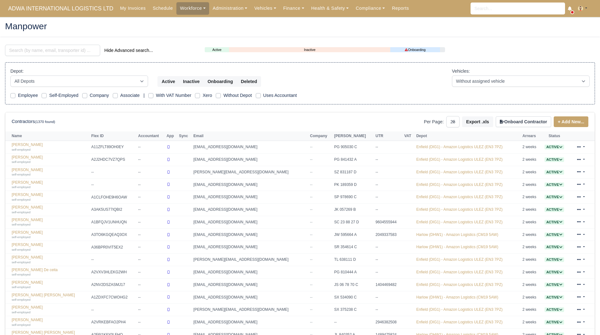
select select "25"
click at [65, 49] on input "search" at bounding box center [52, 50] width 95 height 11
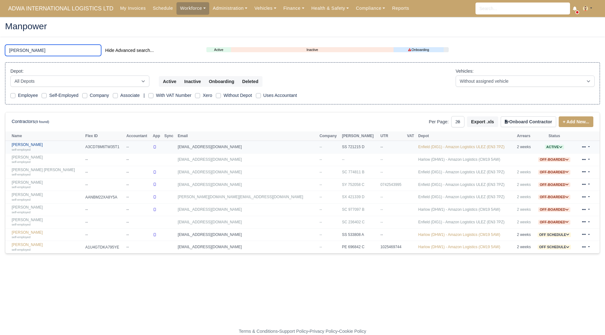
type input "mustafa"
click at [29, 146] on link "Mustafa Ali self-employed" at bounding box center [47, 147] width 71 height 9
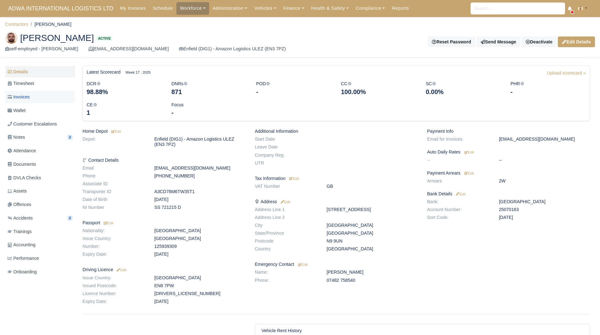
click at [28, 97] on span "Invoices" at bounding box center [19, 97] width 22 height 7
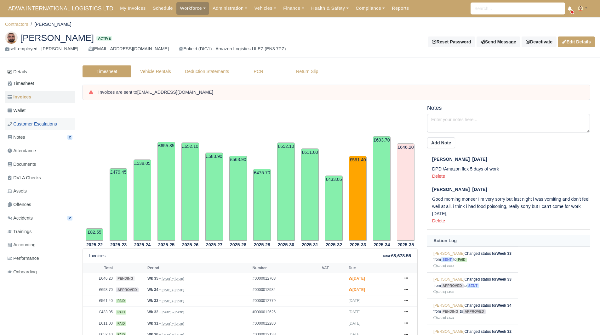
click at [58, 119] on link "Customer Escalations" at bounding box center [40, 124] width 70 height 12
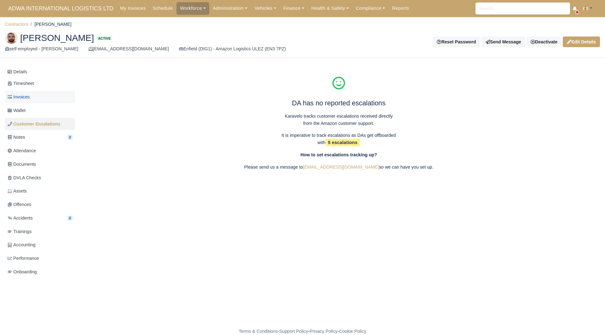
click at [34, 96] on link "Invoices" at bounding box center [40, 97] width 70 height 12
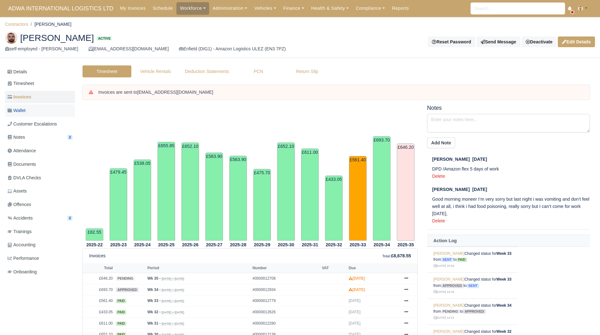
click at [41, 112] on link "Wallet" at bounding box center [40, 111] width 70 height 12
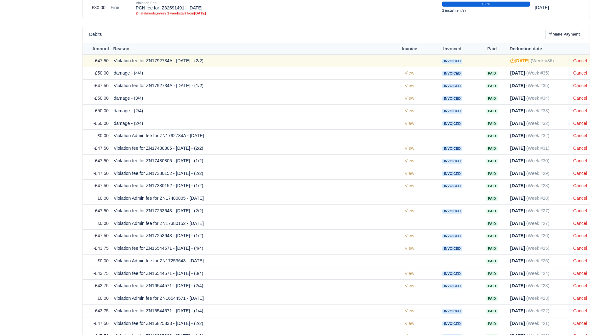
scroll to position [496, 0]
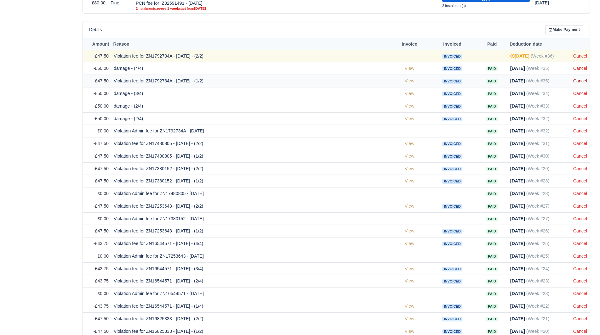
click at [584, 80] on link "Cancel" at bounding box center [580, 80] width 14 height 5
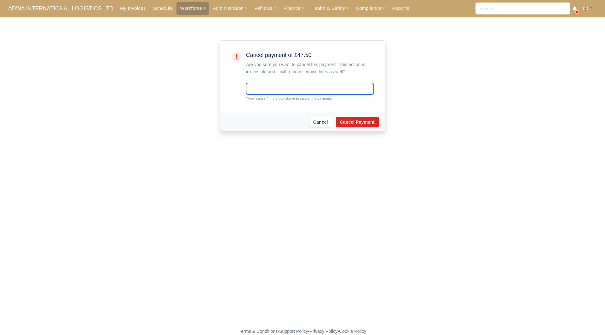
click at [330, 91] on input "text" at bounding box center [310, 88] width 128 height 11
type input "cancel"
click at [351, 122] on button "Cancel Payment" at bounding box center [357, 122] width 43 height 11
